Goal: Task Accomplishment & Management: Manage account settings

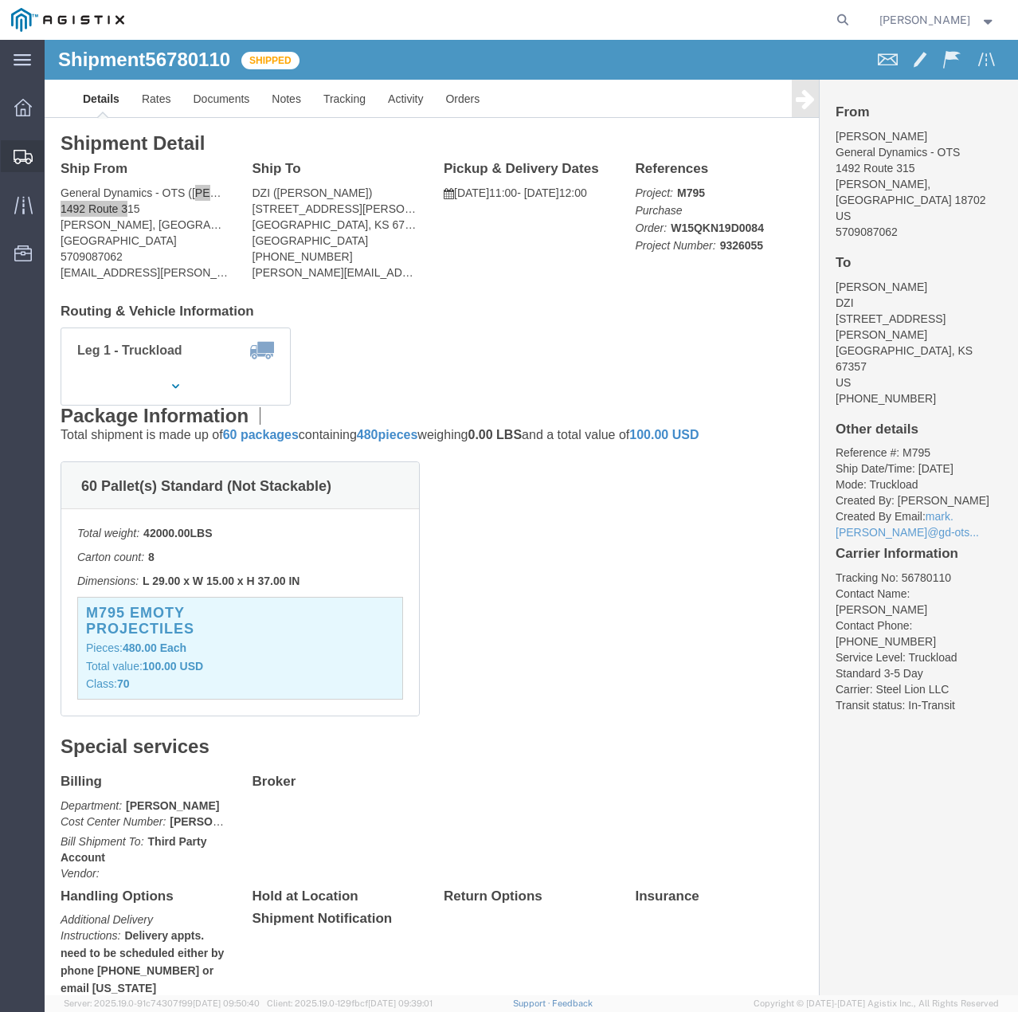
click at [32, 151] on icon at bounding box center [23, 157] width 19 height 14
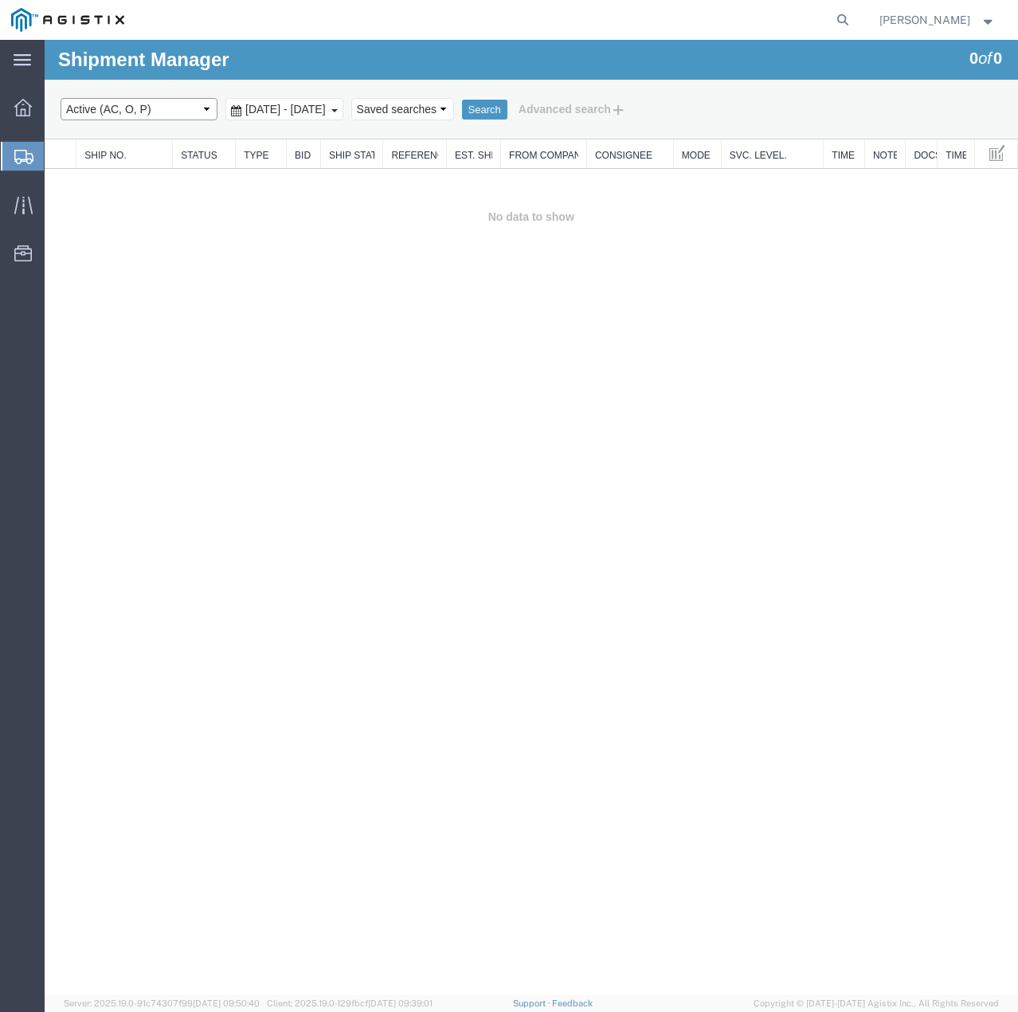
click at [206, 108] on select "Select status Active (AC, O, P) All Approved Awaiting Confirmation (AC) Booked …" at bounding box center [139, 109] width 157 height 22
select select "ALL"
click at [61, 98] on select "Select status Active (AC, O, P) All Approved Awaiting Confirmation (AC) Booked …" at bounding box center [139, 109] width 157 height 22
click at [507, 105] on button "Search" at bounding box center [484, 110] width 45 height 21
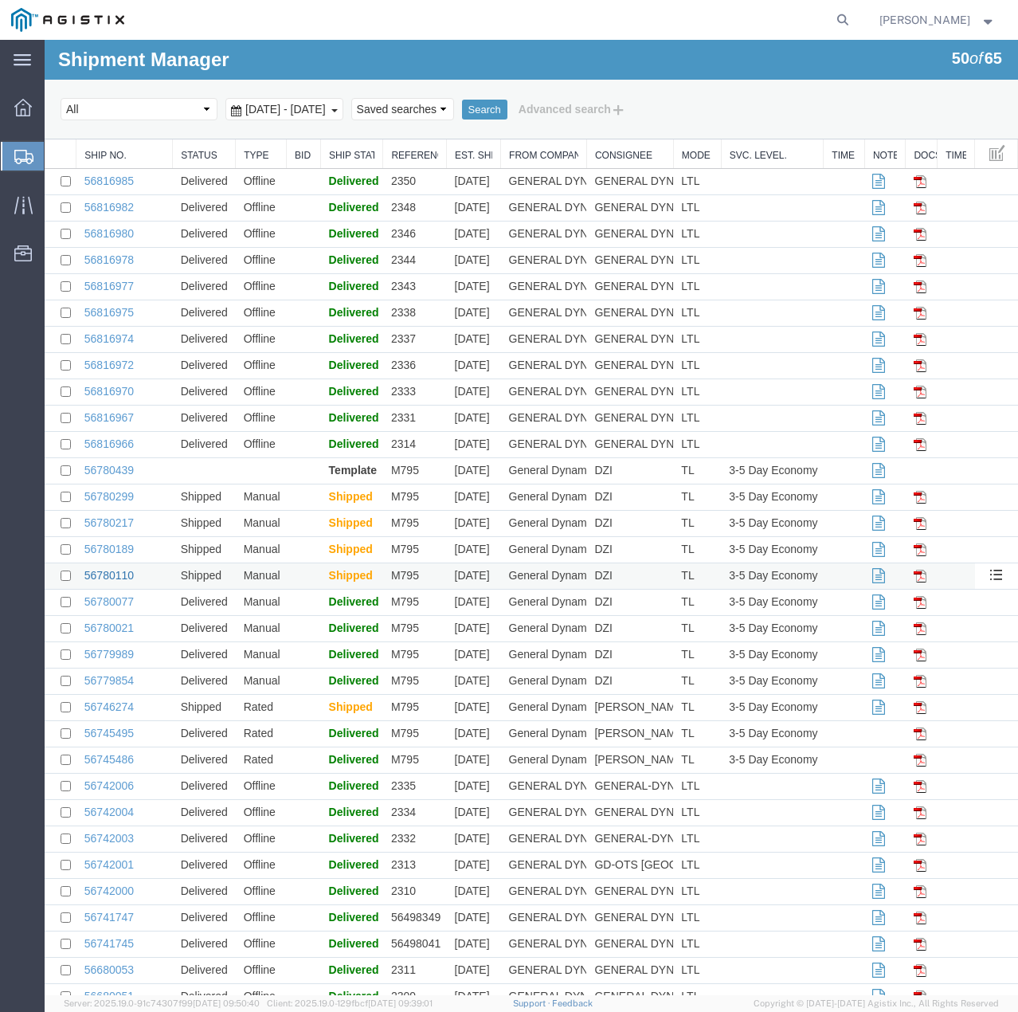
click at [116, 574] on link "56780110" at bounding box center [108, 575] width 49 height 13
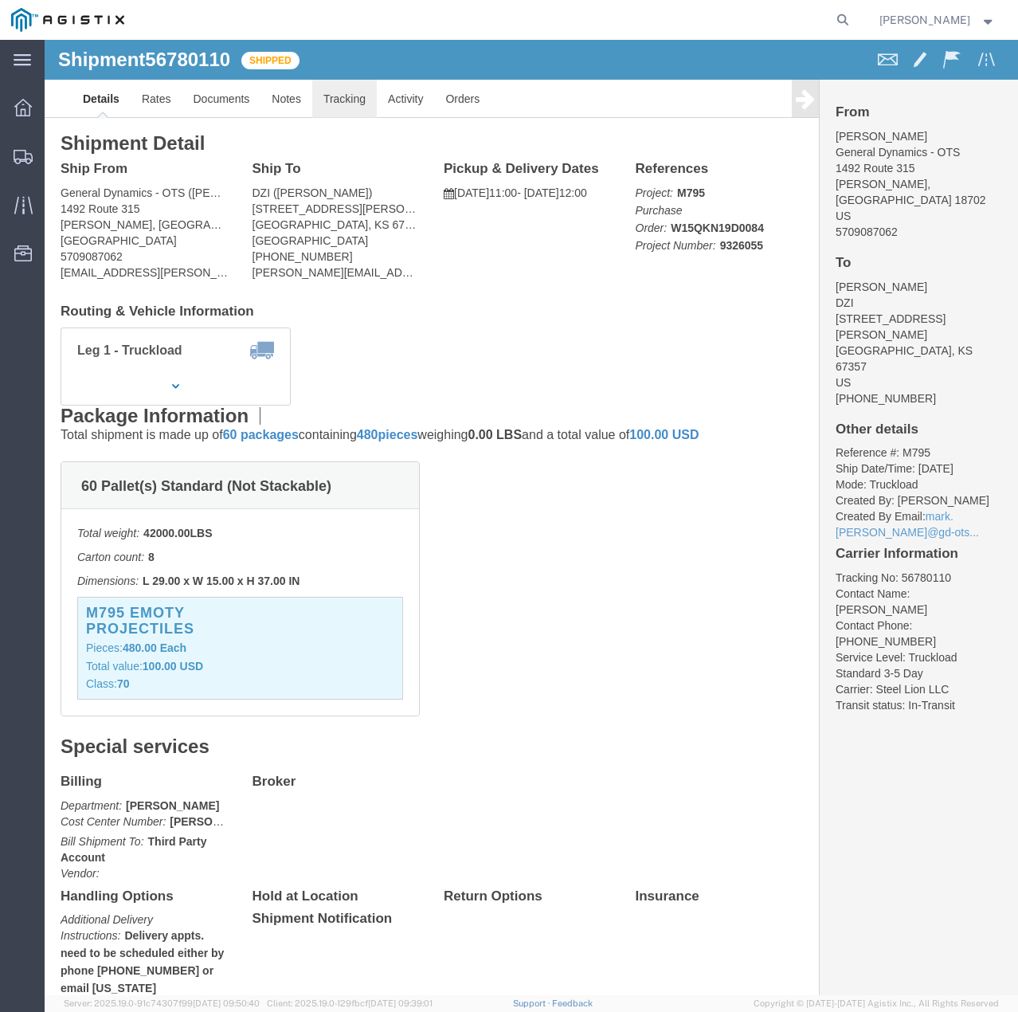
click link "Tracking"
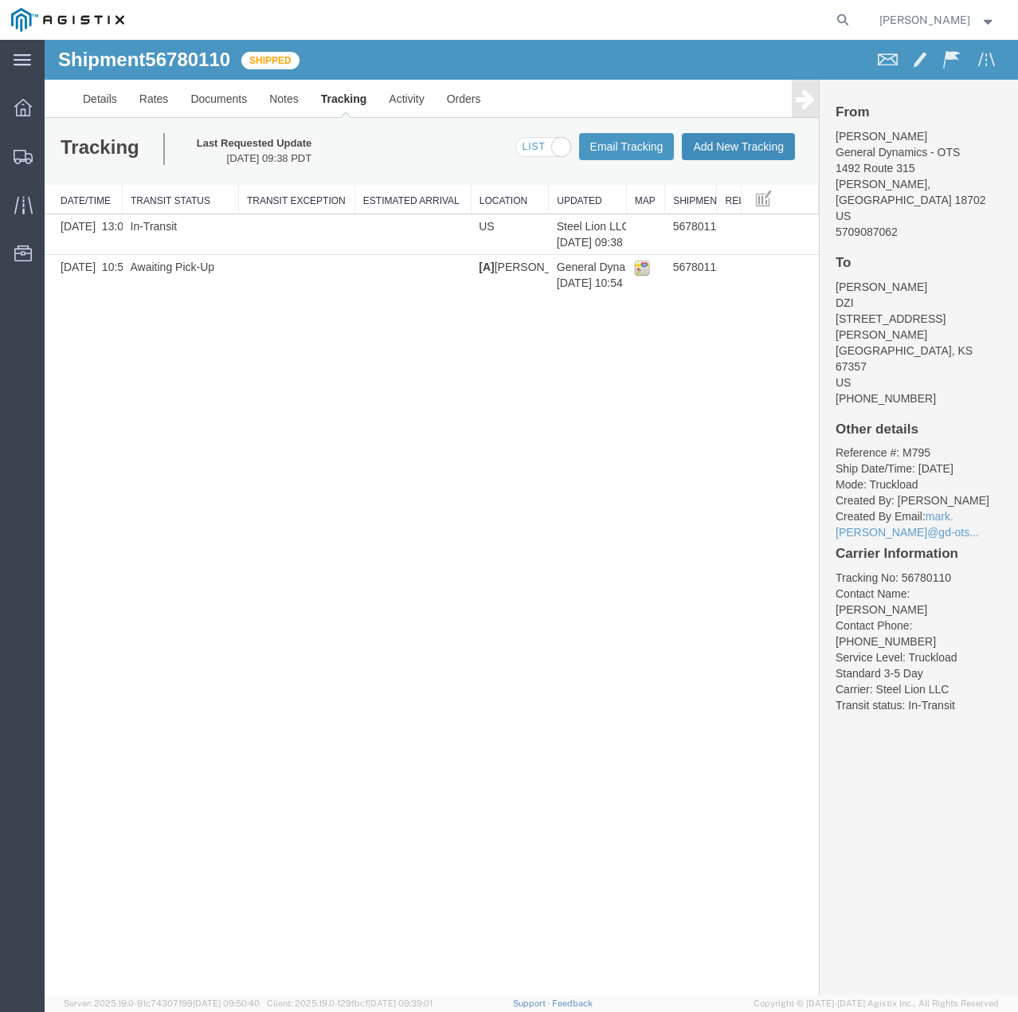
click at [717, 149] on button "Add New Tracking" at bounding box center [738, 146] width 113 height 27
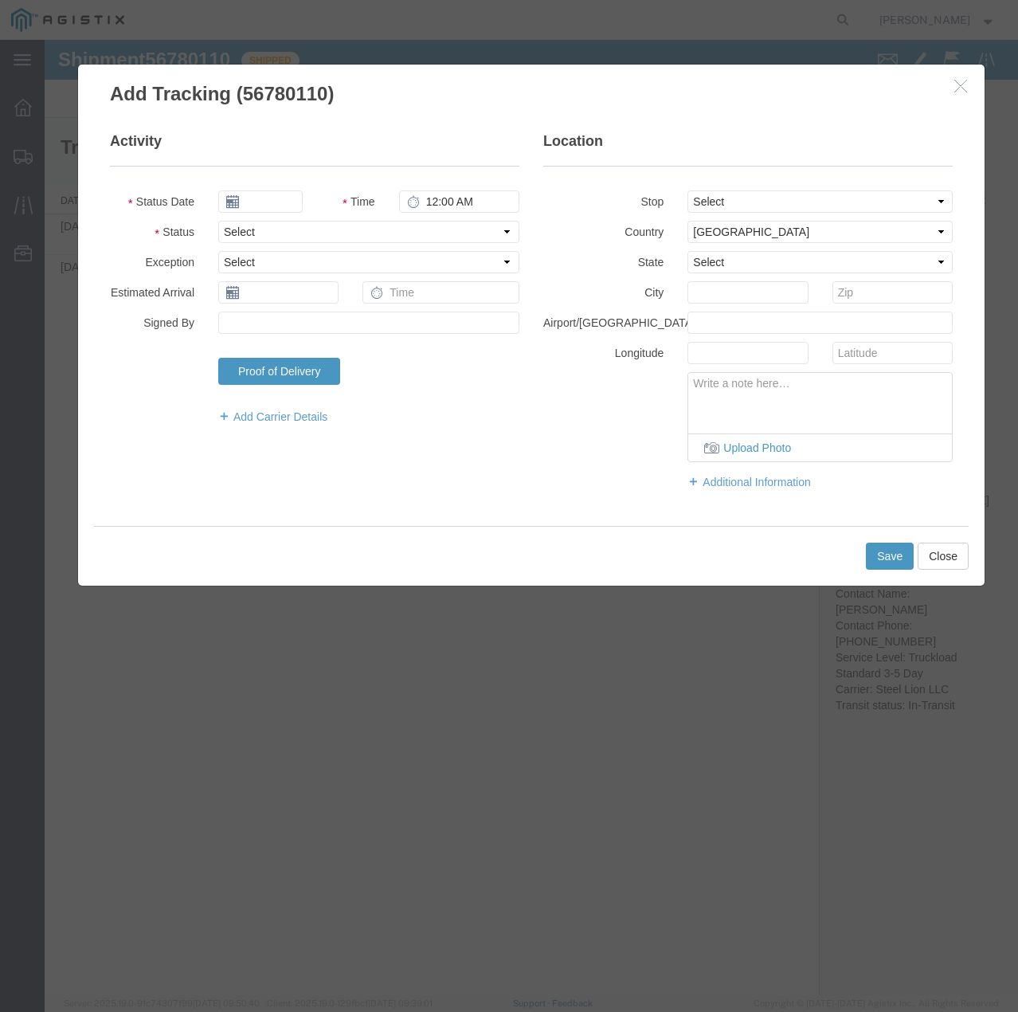
type input "09/16/2025"
type input "1:00 PM"
click at [303, 229] on select "Select Arrival Notice Available Arrival Notice Imported Arrive at Delivery Loca…" at bounding box center [368, 232] width 301 height 22
select select "DELIVRED"
click at [218, 221] on select "Select Arrival Notice Available Arrival Notice Imported Arrive at Delivery Loca…" at bounding box center [368, 232] width 301 height 22
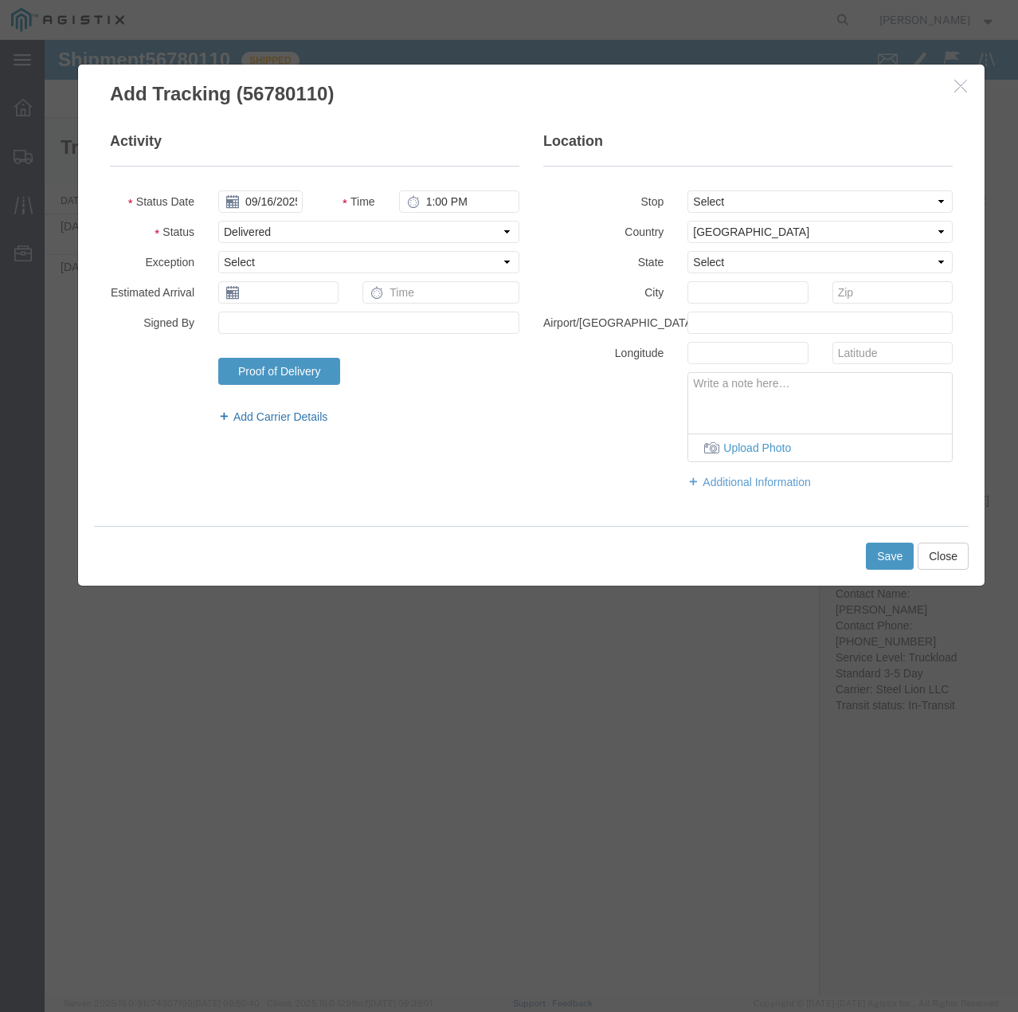
click at [263, 413] on link "Add Carrier Details" at bounding box center [368, 417] width 301 height 16
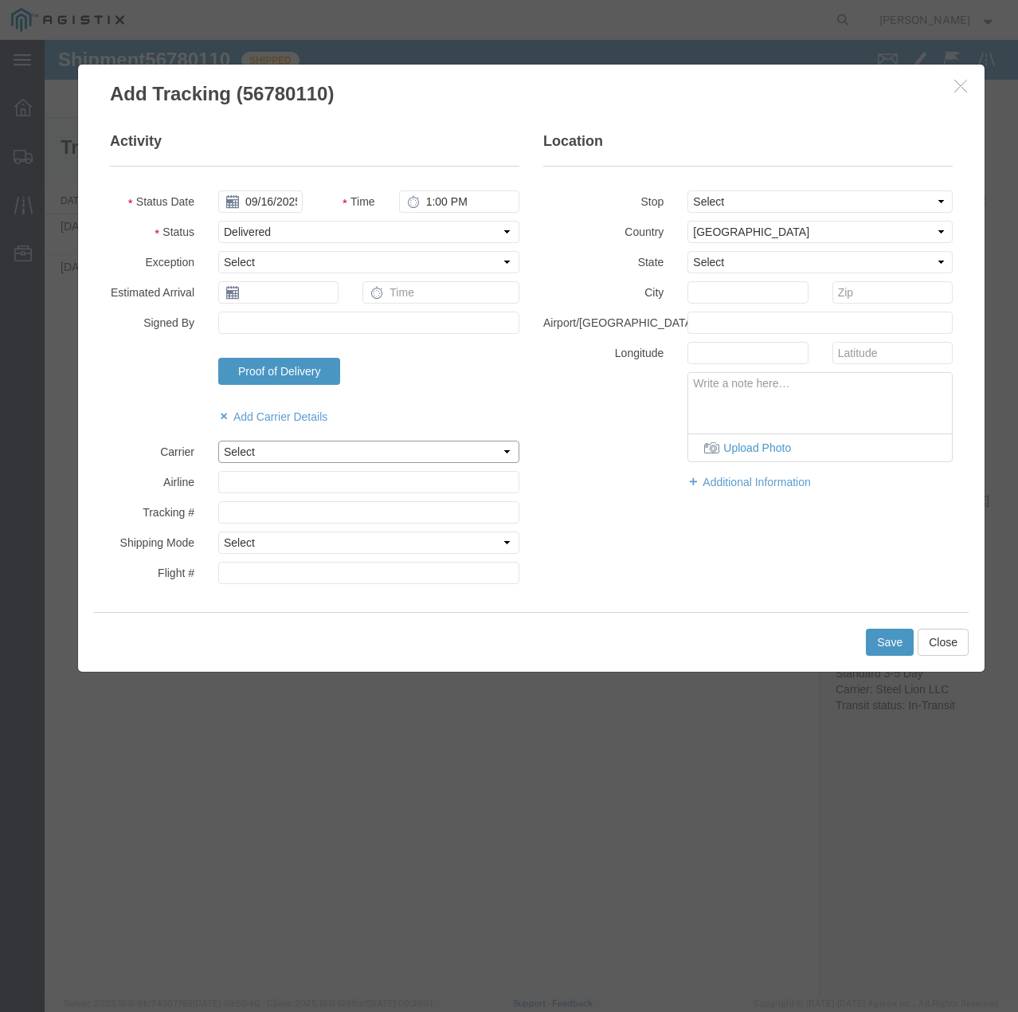
click at [259, 446] on select "Select Steel Lion LLC" at bounding box center [368, 451] width 301 height 22
select select "22873"
click at [218, 440] on select "Select Steel Lion LLC" at bounding box center [368, 451] width 301 height 22
click at [268, 541] on select "Select Air Less than Truckload Multi-Leg Ocean Freight Rail Small Parcel Truckl…" at bounding box center [368, 542] width 301 height 22
select select "TL"
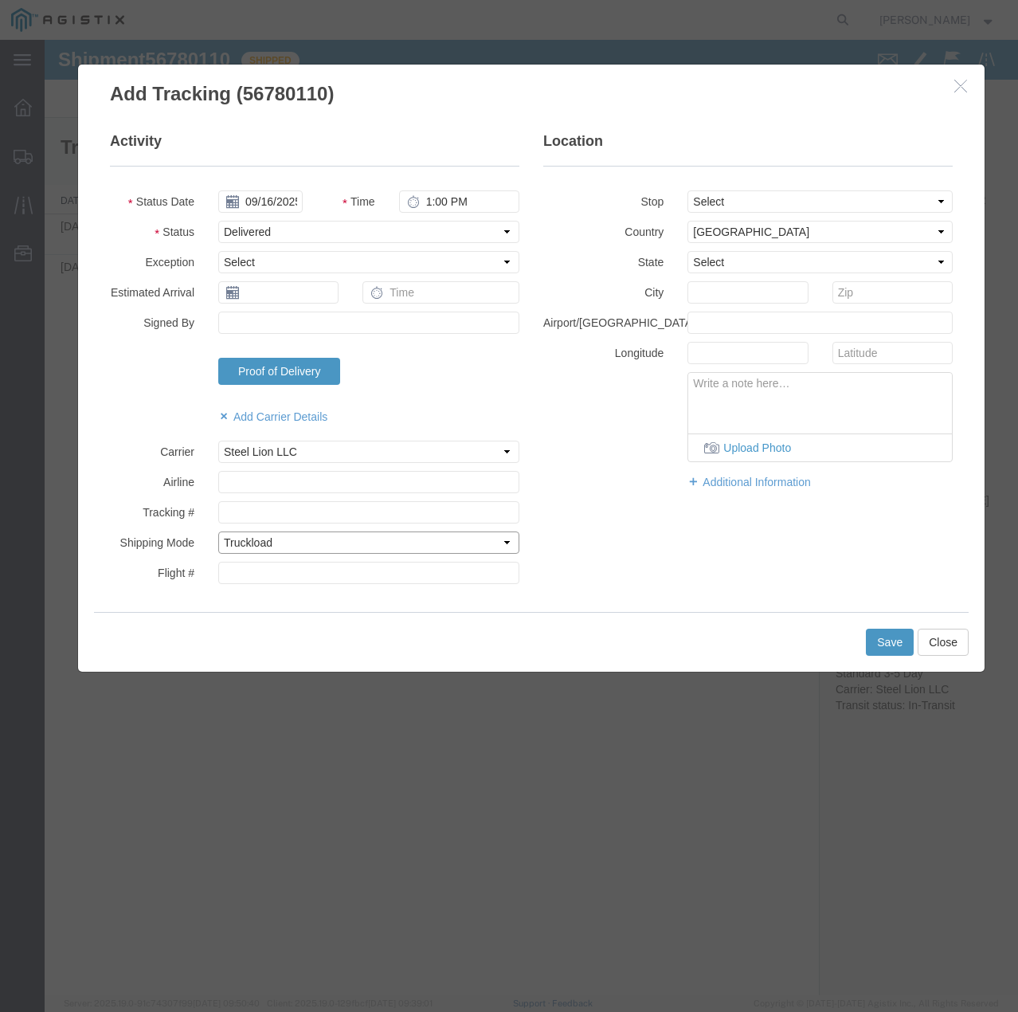
click at [218, 531] on select "Select Air Less than Truckload Multi-Leg Ocean Freight Rail Small Parcel Truckl…" at bounding box center [368, 542] width 301 height 22
click at [869, 639] on button "Save" at bounding box center [890, 641] width 48 height 27
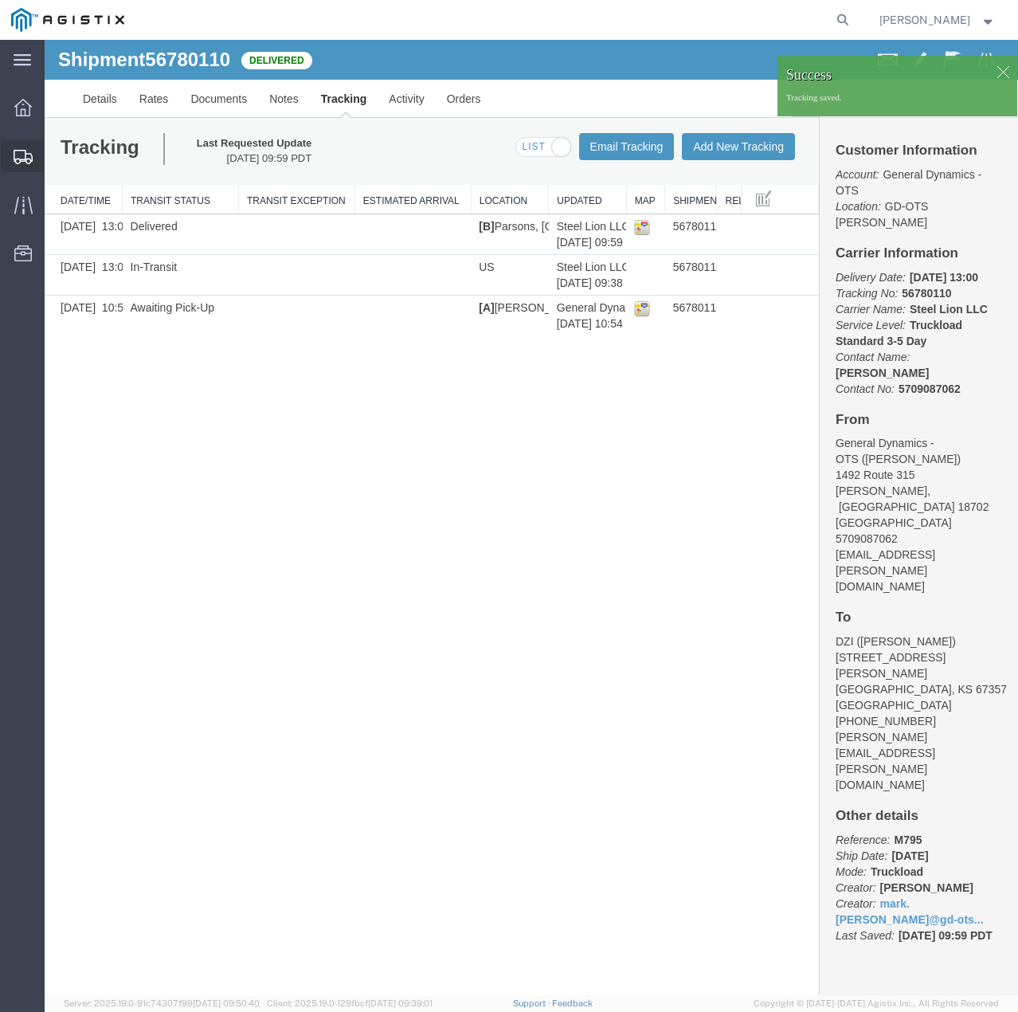
click at [24, 158] on icon at bounding box center [23, 157] width 19 height 14
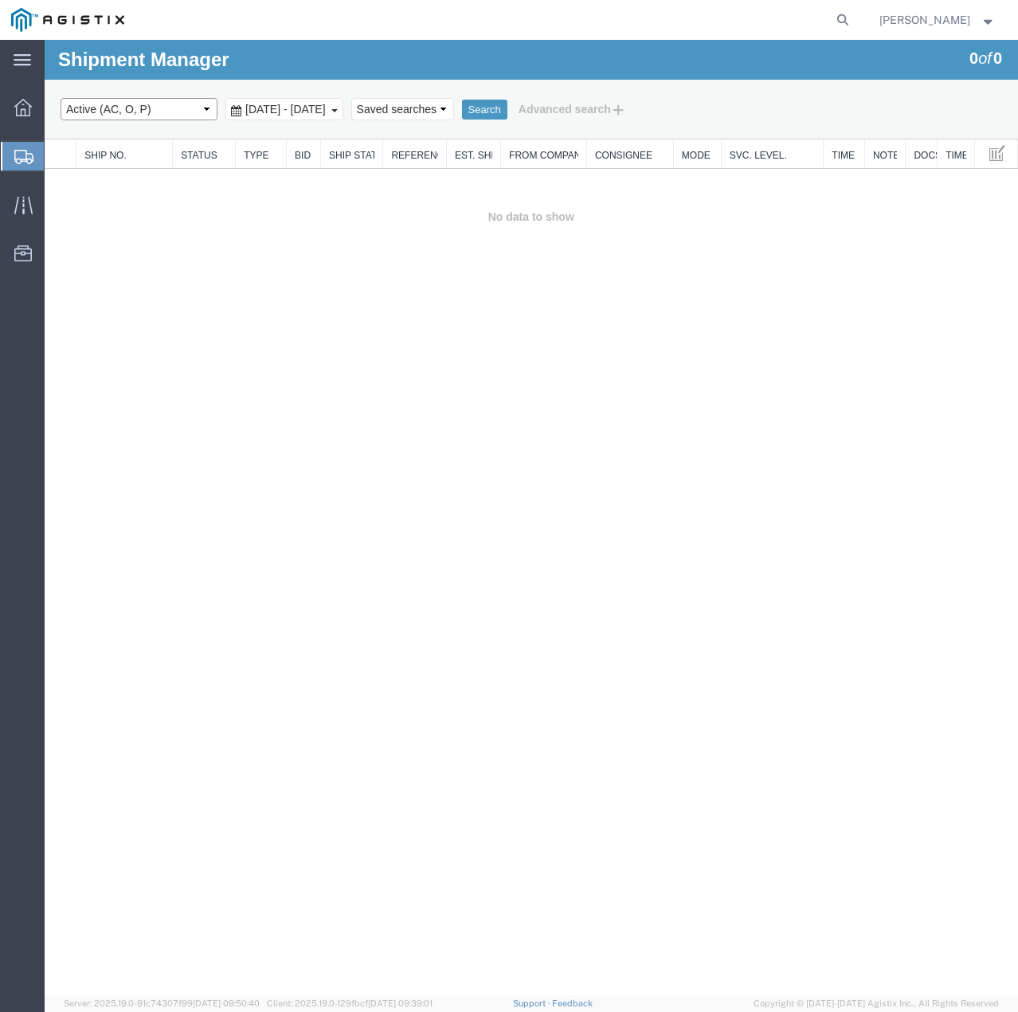
click at [186, 103] on select "Select status Active (AC, O, P) All Approved Awaiting Confirmation (AC) Booked …" at bounding box center [139, 109] width 157 height 22
select select "ALL"
click at [61, 98] on select "Select status Active (AC, O, P) All Approved Awaiting Confirmation (AC) Booked …" at bounding box center [139, 109] width 157 height 22
click at [507, 111] on button "Search" at bounding box center [484, 110] width 45 height 21
